Goal: Task Accomplishment & Management: Use online tool/utility

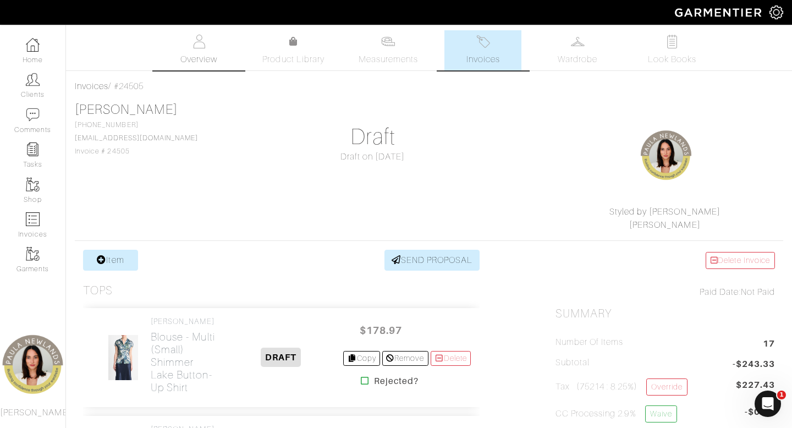
click at [209, 43] on link "Overview" at bounding box center [199, 50] width 77 height 40
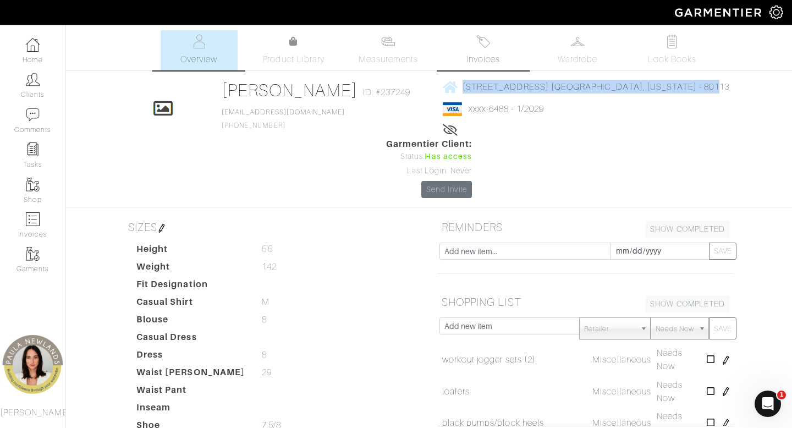
click at [486, 43] on img at bounding box center [484, 42] width 14 height 14
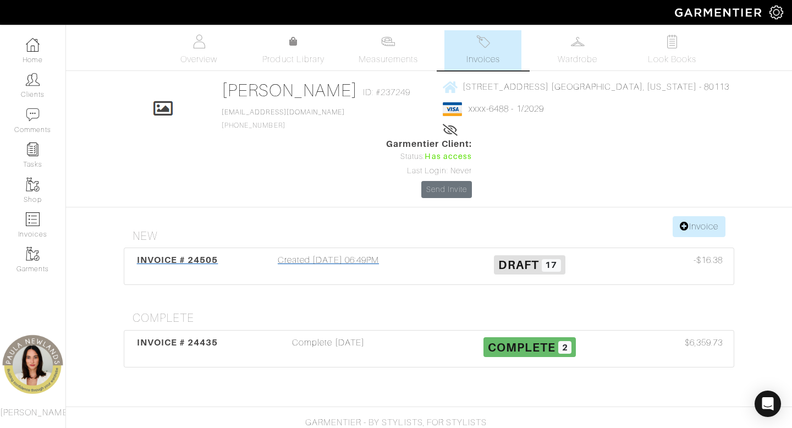
click at [346, 254] on div "Created [DATE] 06:49PM" at bounding box center [328, 266] width 201 height 25
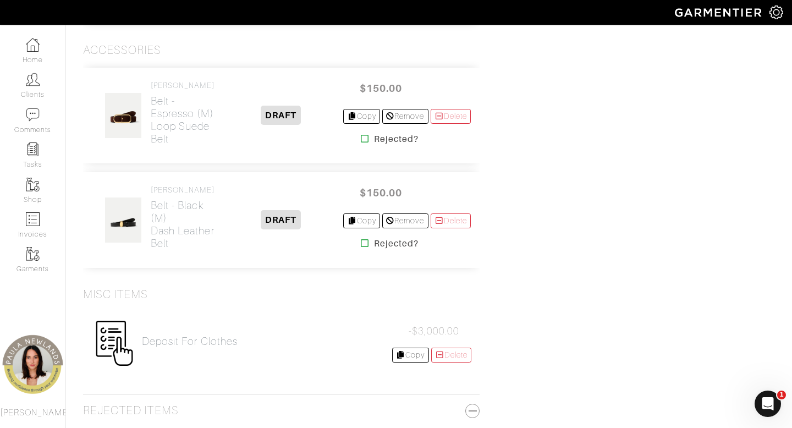
scroll to position [2143, 0]
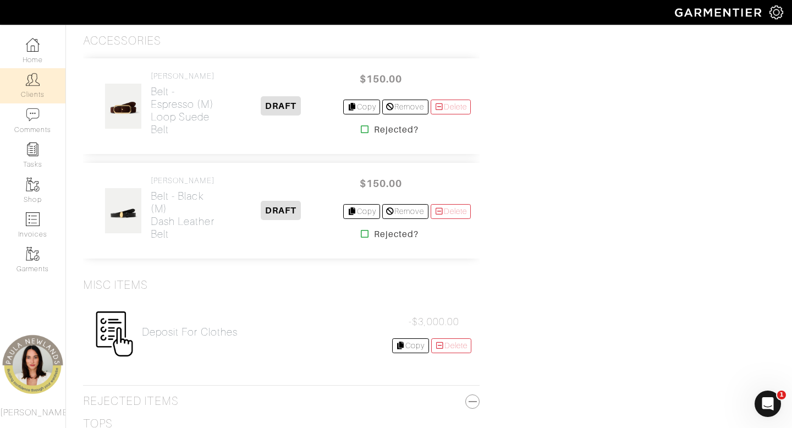
click at [30, 96] on link "Clients" at bounding box center [32, 85] width 65 height 35
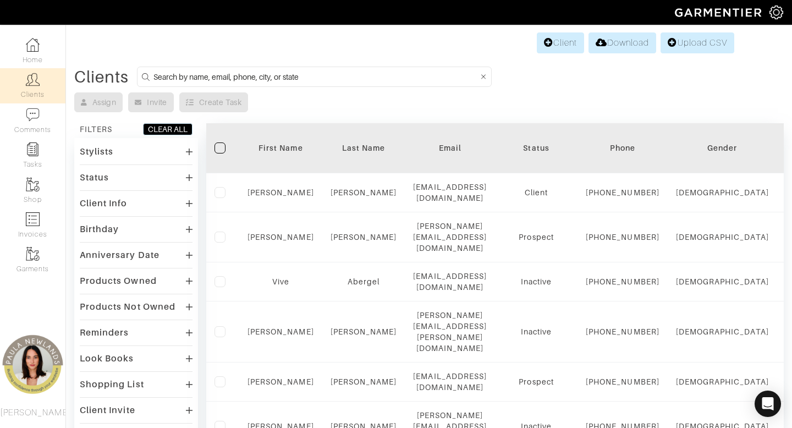
click at [278, 73] on input at bounding box center [316, 77] width 325 height 14
type input "[PERSON_NAME]"
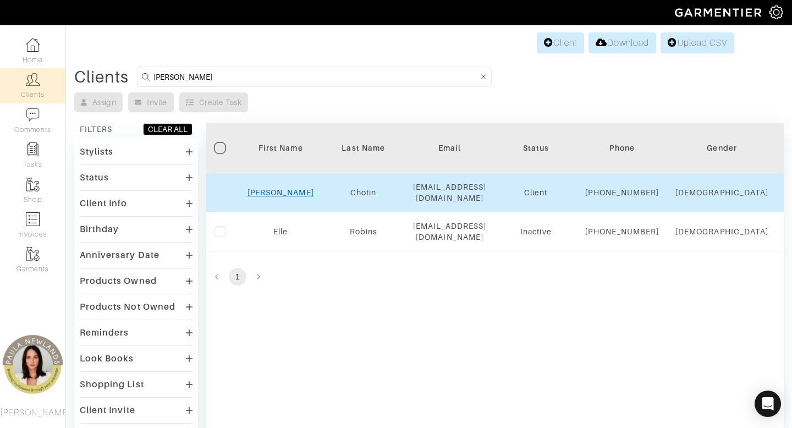
click at [277, 196] on link "[PERSON_NAME]" at bounding box center [281, 192] width 67 height 9
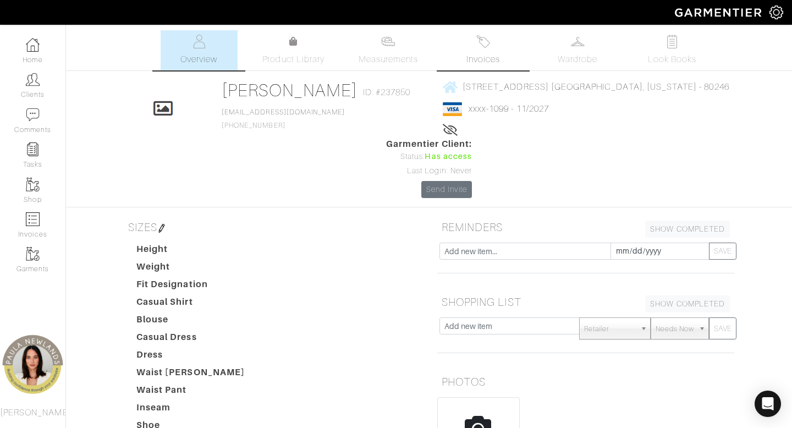
click at [477, 51] on link "Invoices" at bounding box center [483, 50] width 77 height 40
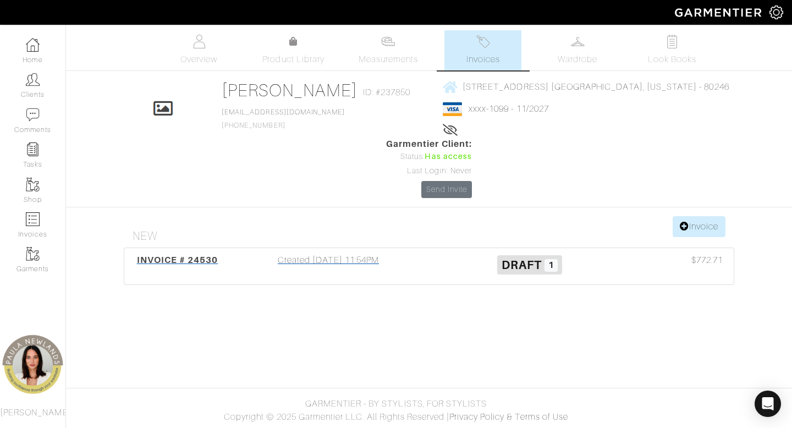
click at [352, 254] on div "Created 09/08/25 11:54PM" at bounding box center [328, 266] width 201 height 25
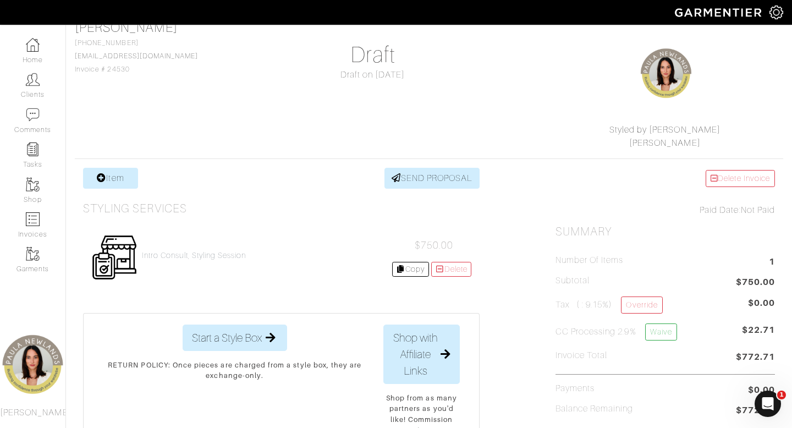
scroll to position [83, 0]
click at [119, 179] on link "Item" at bounding box center [110, 177] width 55 height 21
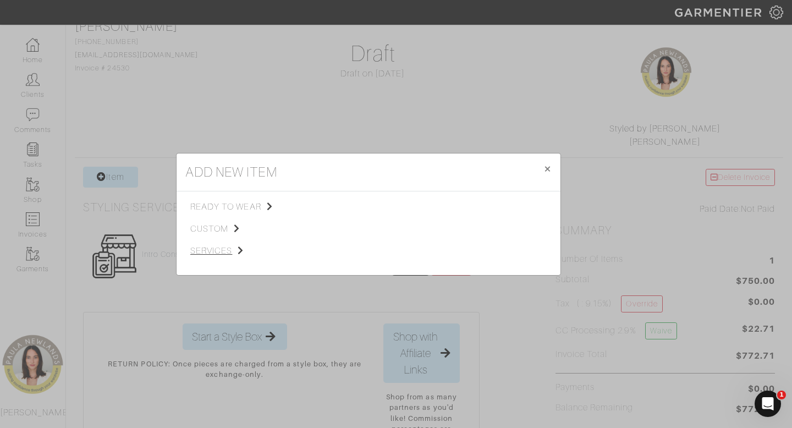
click at [219, 251] on span "services" at bounding box center [245, 250] width 111 height 13
click at [366, 206] on span "Styling Service" at bounding box center [345, 205] width 54 height 9
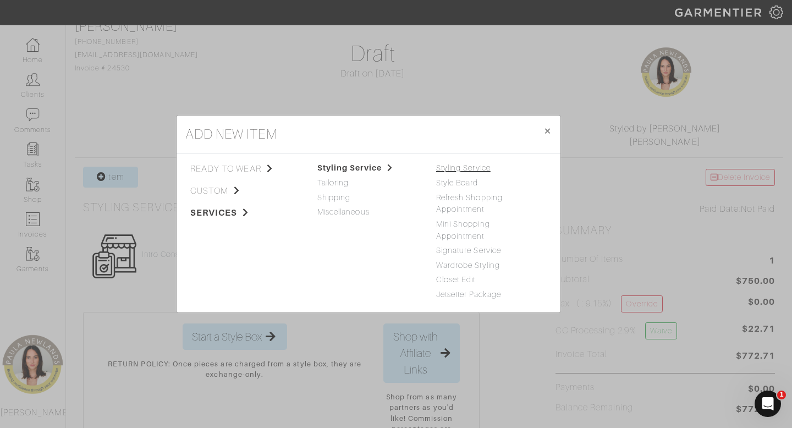
click at [474, 171] on link "Styling Service" at bounding box center [463, 167] width 54 height 9
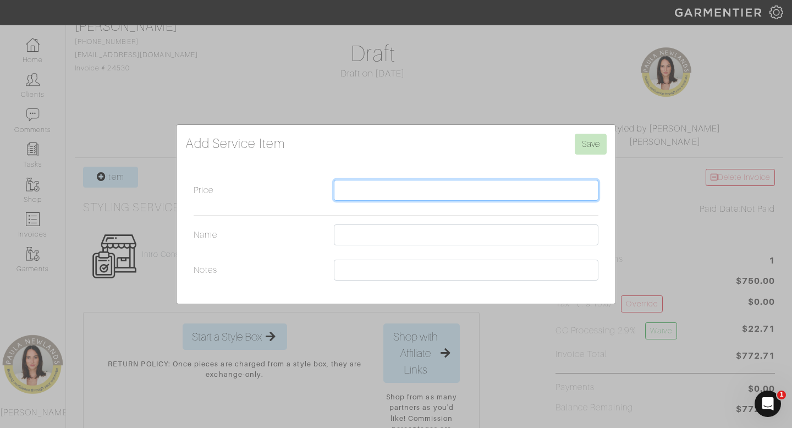
click at [495, 192] on input "Price" at bounding box center [466, 190] width 265 height 21
type input "500"
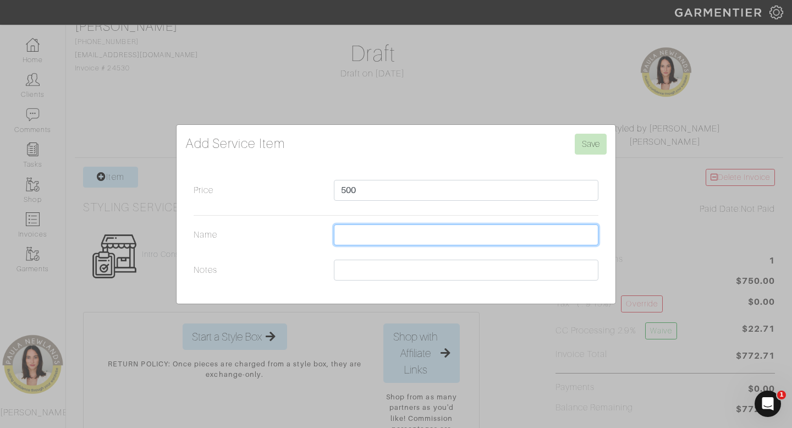
click at [394, 240] on input "Name" at bounding box center [466, 235] width 265 height 21
type input "closet edit / styling 2.5 hours"
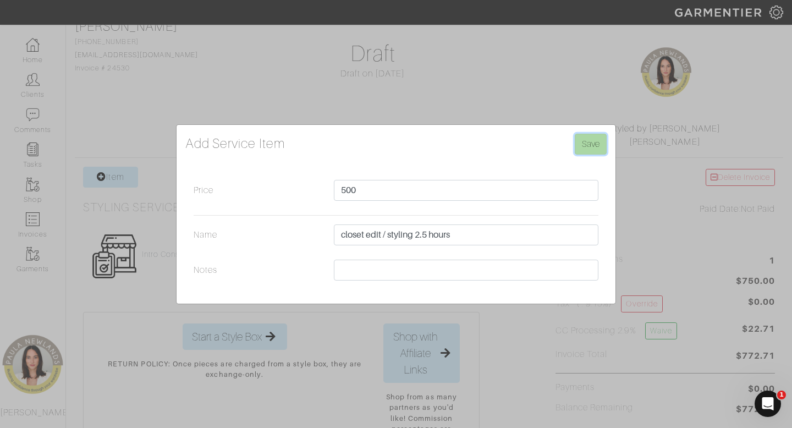
click at [587, 145] on input "Save" at bounding box center [591, 144] width 32 height 21
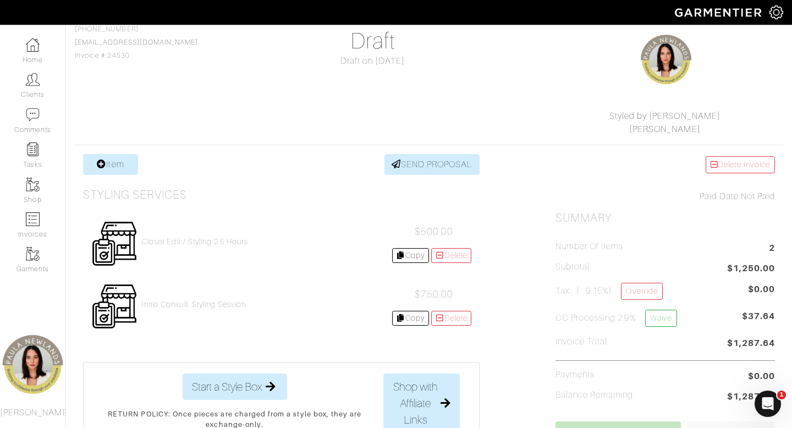
scroll to position [111, 0]
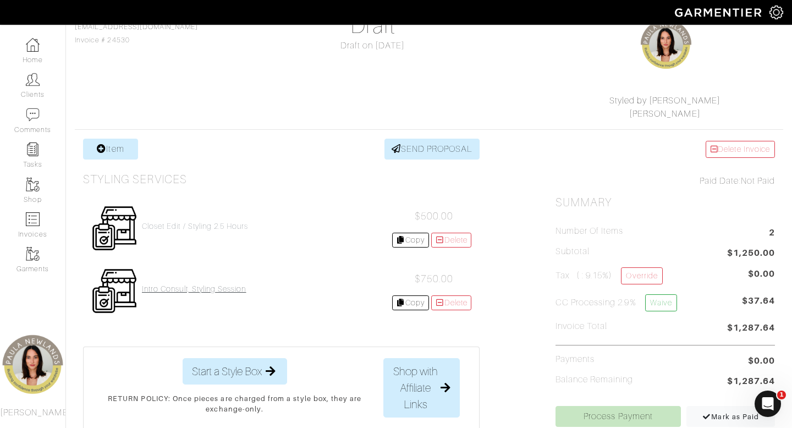
click at [234, 288] on h4 "intro consult, styling session" at bounding box center [194, 289] width 105 height 9
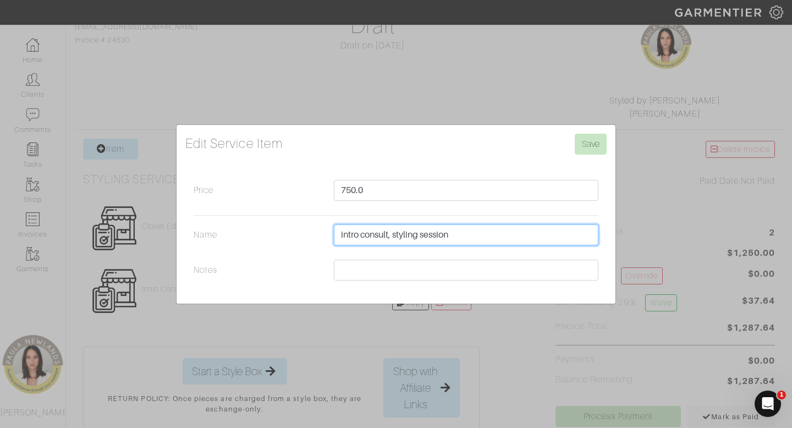
click at [487, 231] on input "intro consult, styling session" at bounding box center [466, 235] width 265 height 21
type input "intro consult, styling session 3 hours"
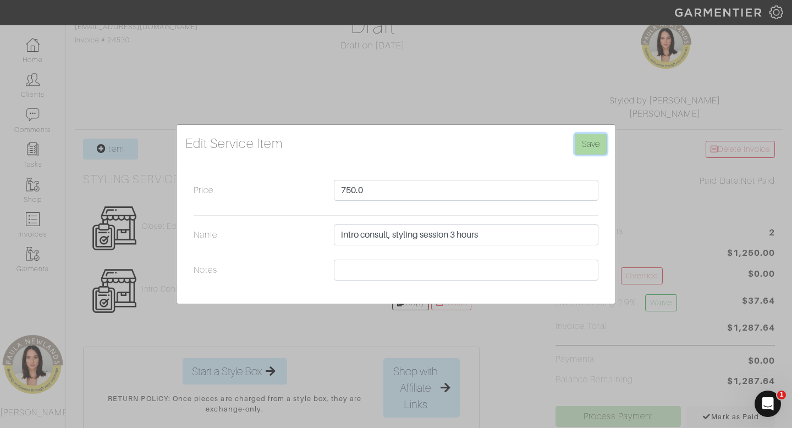
click at [592, 147] on input "Save" at bounding box center [591, 144] width 32 height 21
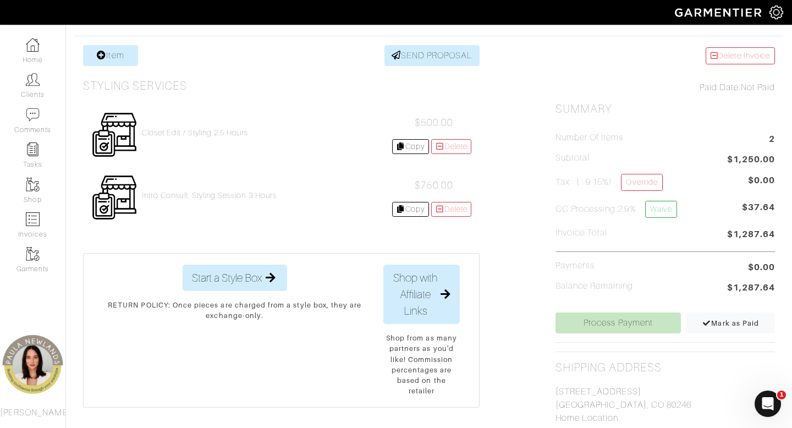
scroll to position [206, 0]
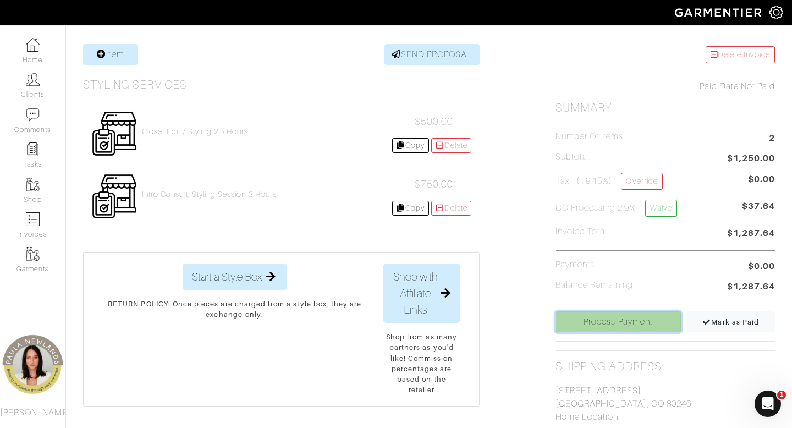
click at [616, 325] on link "Process Payment" at bounding box center [619, 321] width 126 height 21
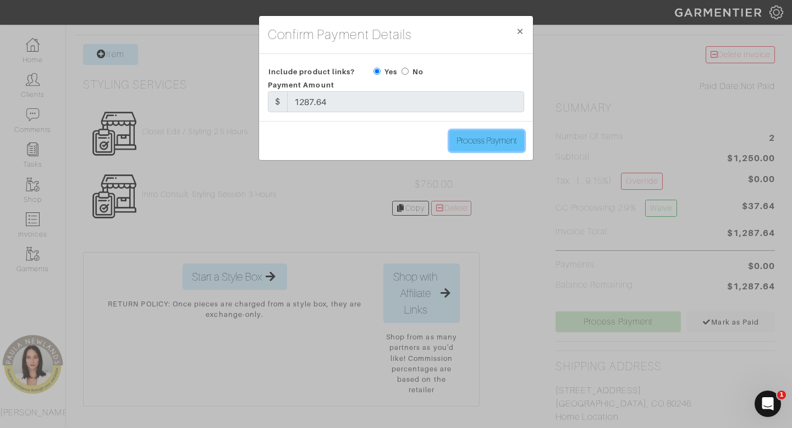
click at [490, 141] on input "Process Payment" at bounding box center [487, 140] width 75 height 21
type input "Process Payment"
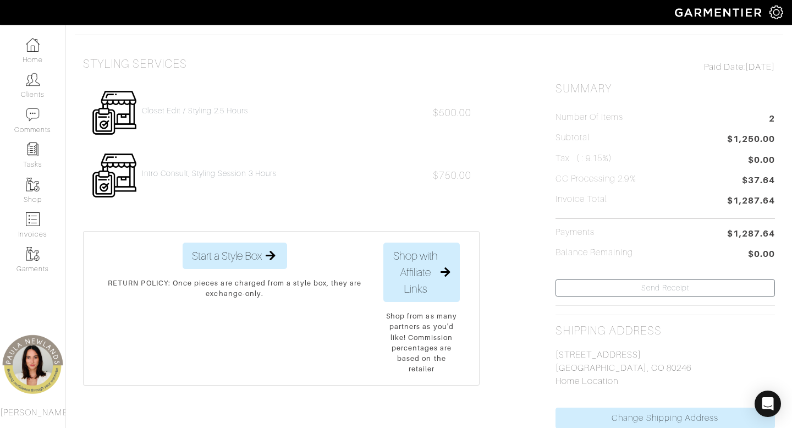
scroll to position [0, 0]
